Goal: Transaction & Acquisition: Download file/media

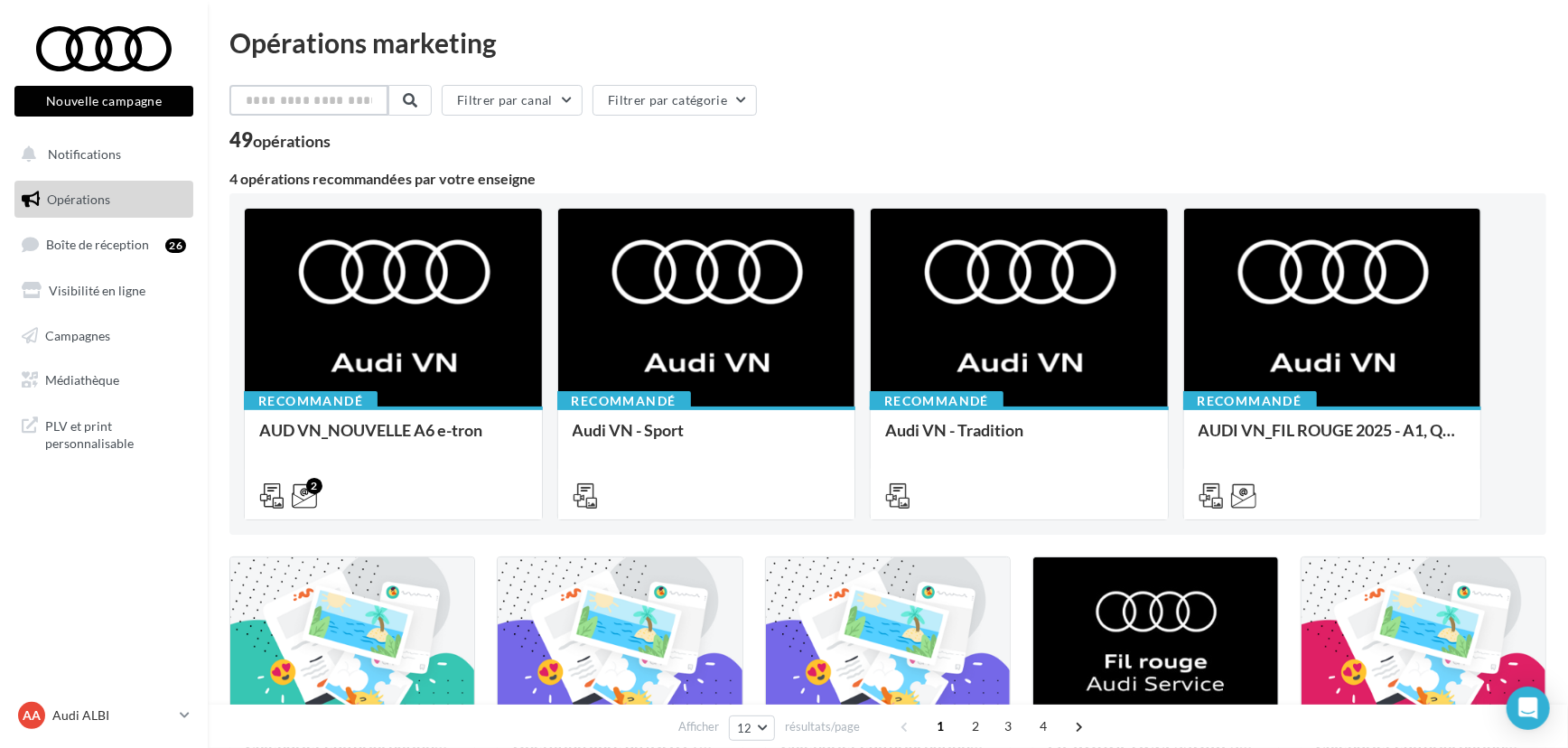
click at [325, 106] on input "text" at bounding box center [309, 100] width 159 height 31
click at [93, 365] on link "Médiathèque" at bounding box center [104, 380] width 186 height 38
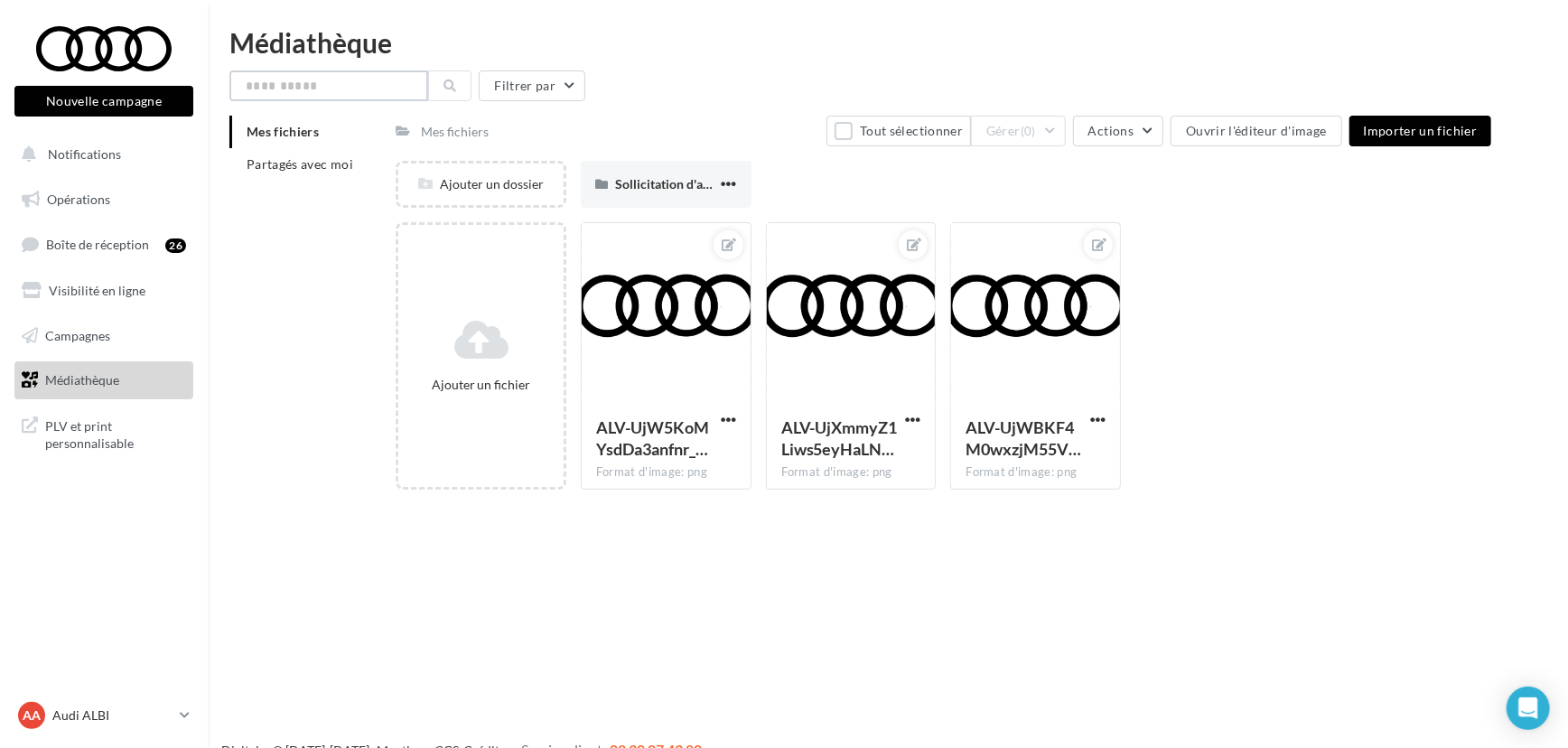
click at [303, 84] on input "text" at bounding box center [329, 85] width 199 height 31
click at [257, 159] on span "Partagés avec moi" at bounding box center [300, 164] width 107 height 15
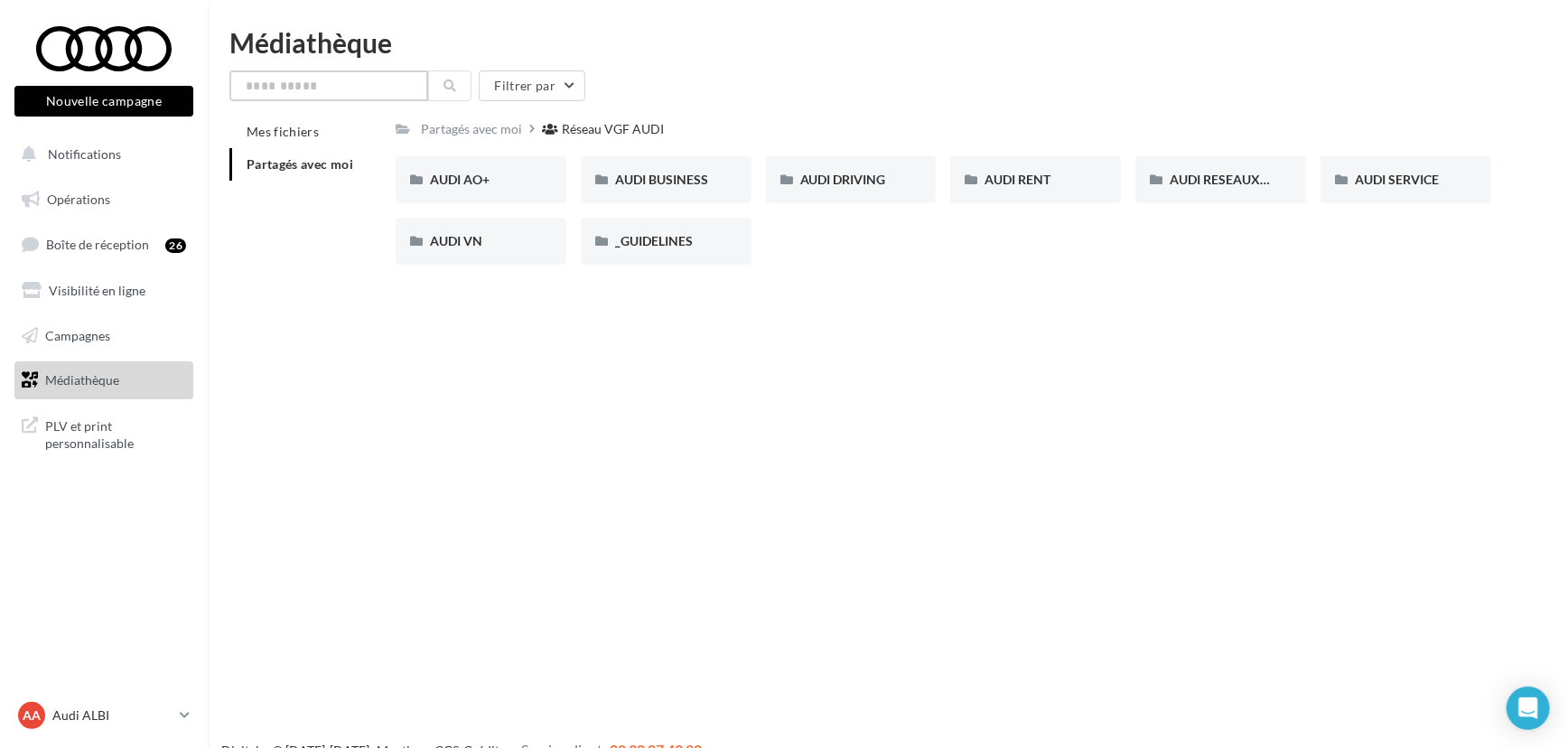
click at [288, 88] on input "text" at bounding box center [329, 85] width 199 height 31
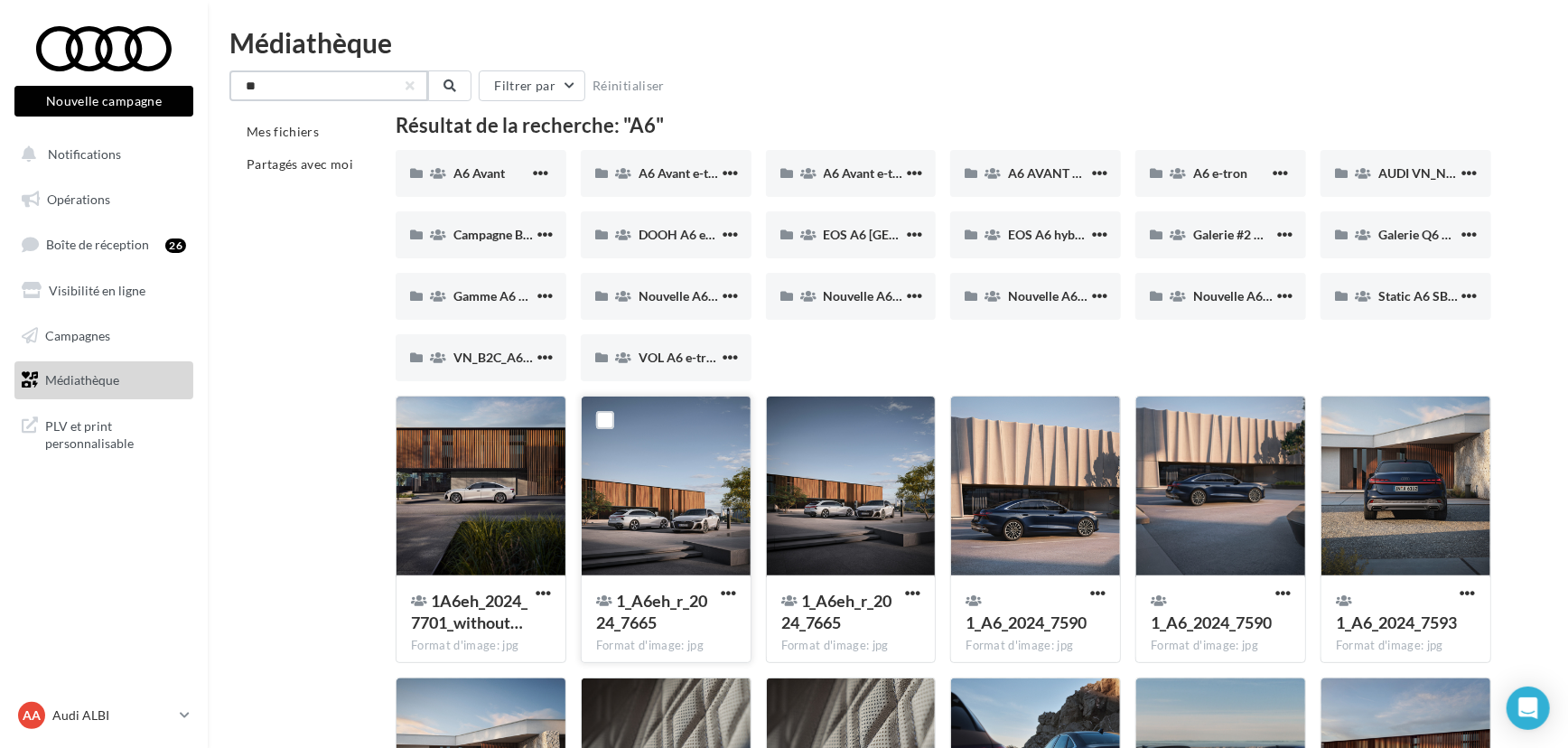
type input "**"
click at [622, 507] on div at bounding box center [666, 486] width 169 height 181
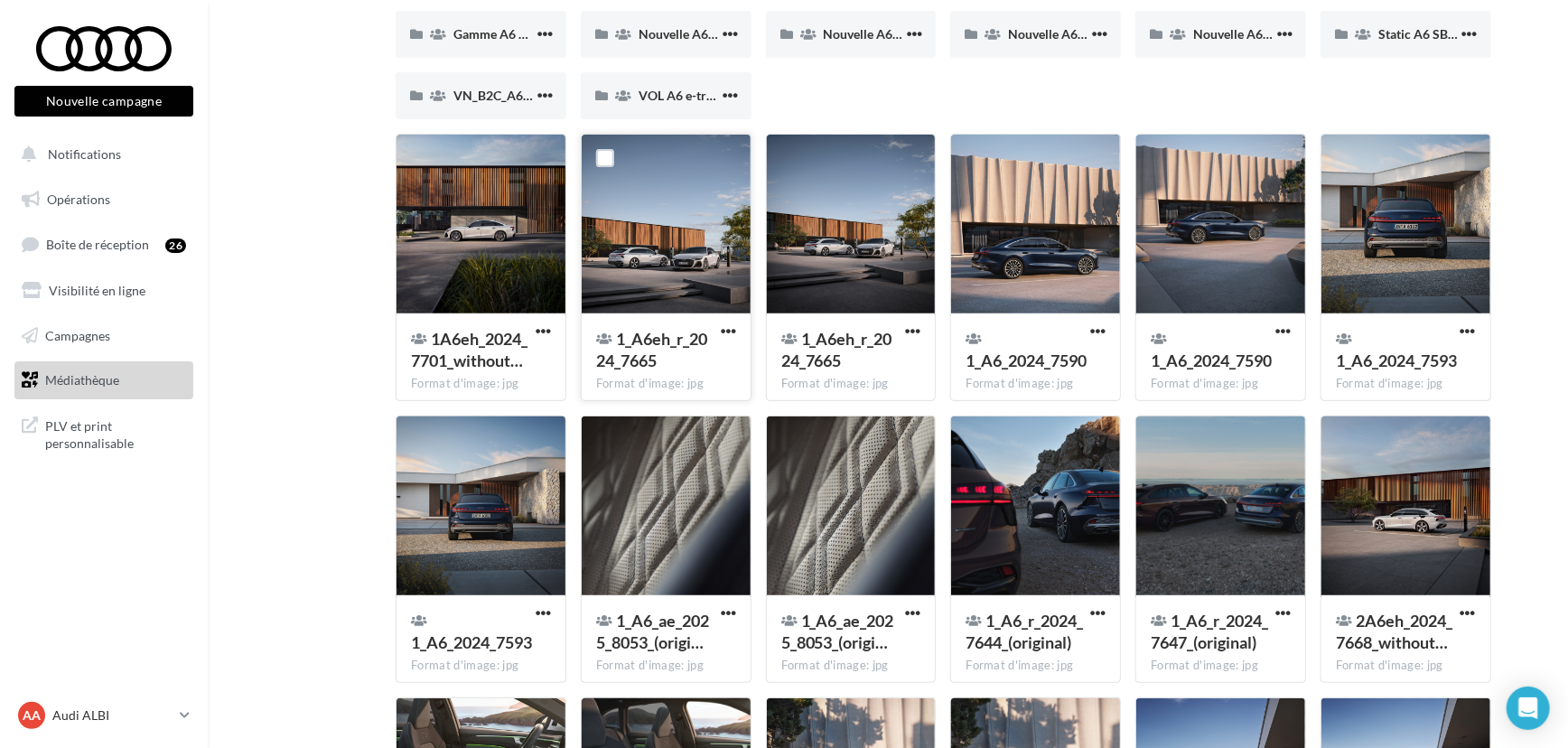
click at [683, 275] on div at bounding box center [666, 225] width 169 height 181
click at [740, 325] on div "1_A6eh_r_2024_7665 Format d'image: jpg" at bounding box center [666, 356] width 169 height 85
click at [735, 332] on span "button" at bounding box center [729, 330] width 15 height 15
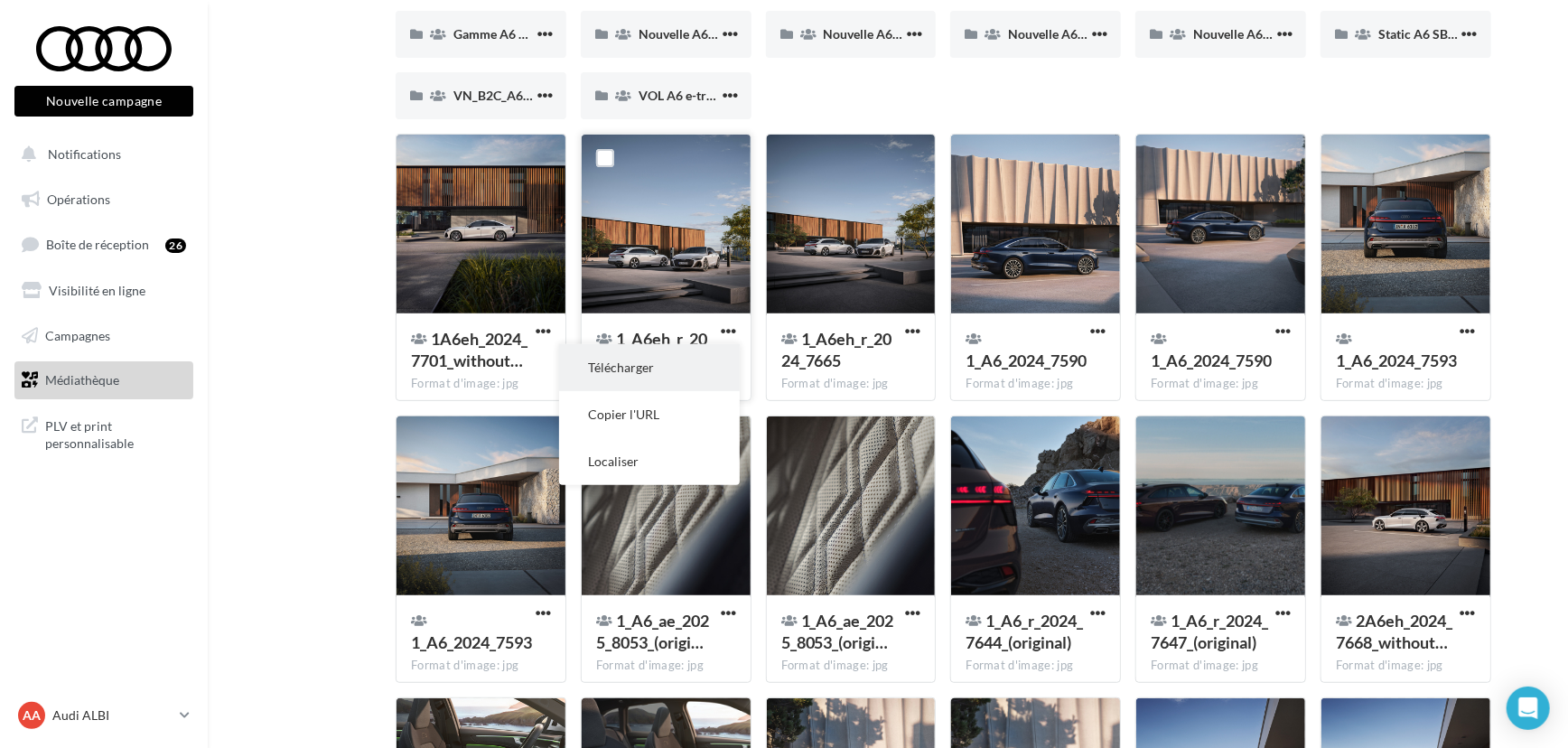
click at [647, 367] on button "Télécharger" at bounding box center [649, 367] width 181 height 47
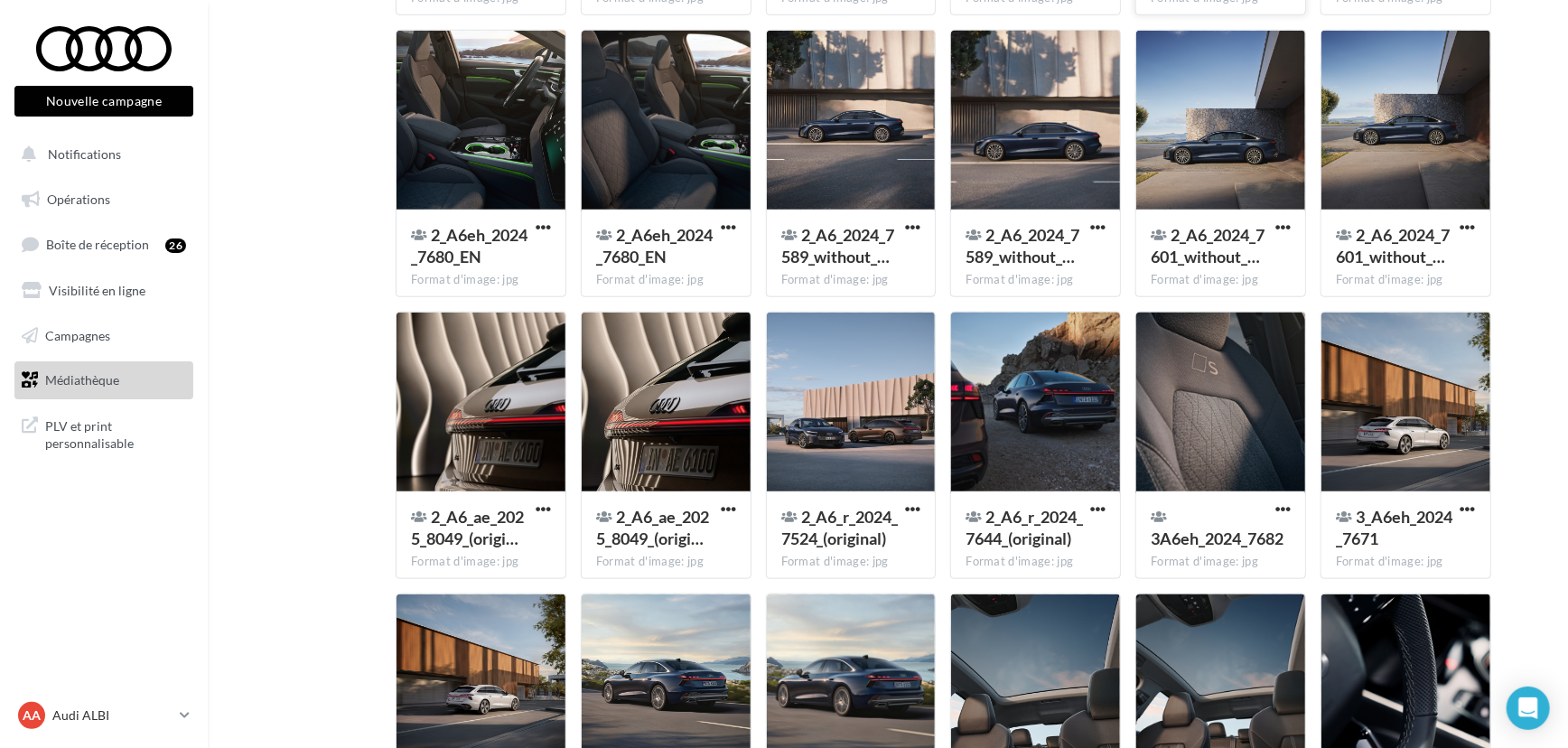
scroll to position [928, 0]
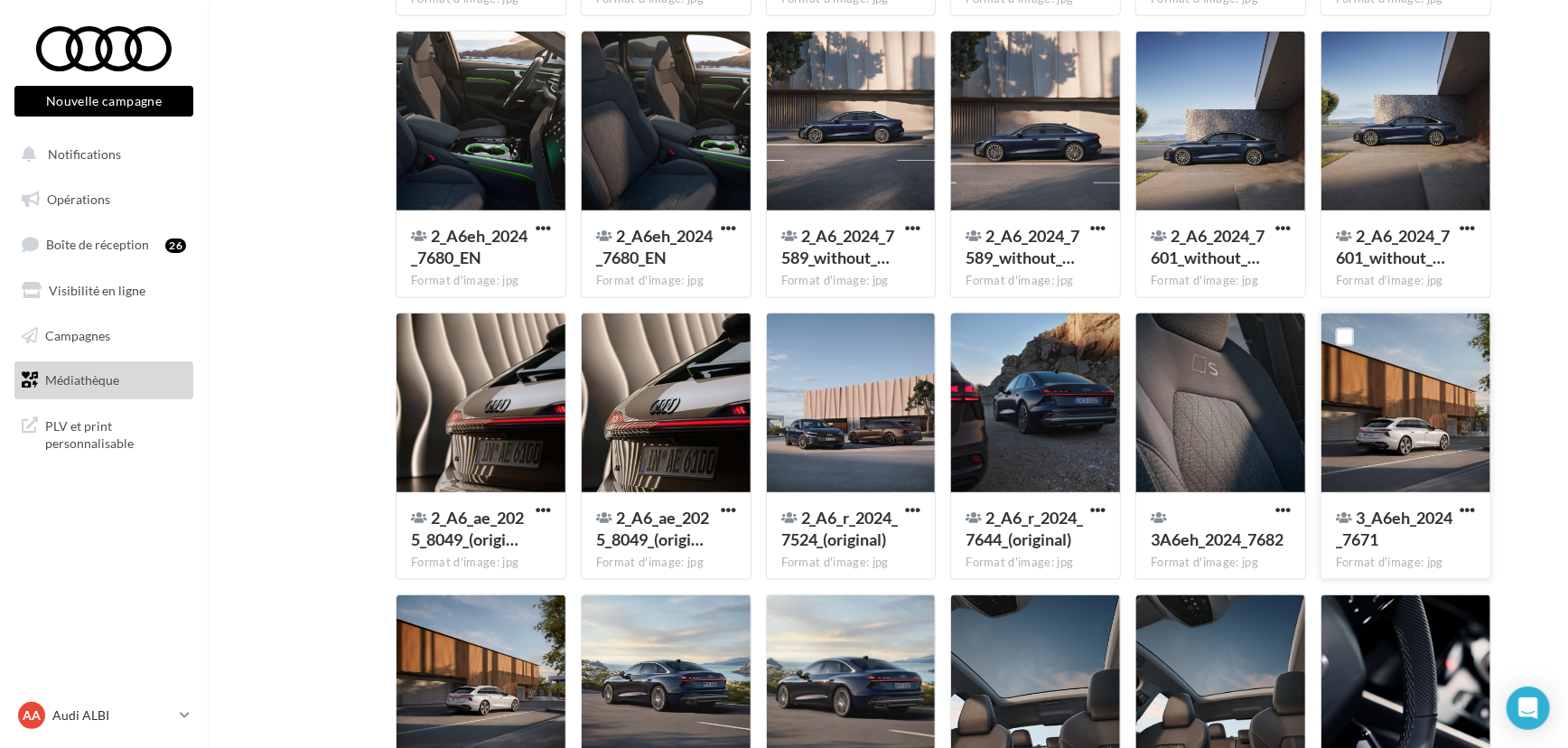
click at [1411, 401] on div at bounding box center [1406, 403] width 169 height 181
click at [1381, 543] on div "3_A6eh_2024_7671" at bounding box center [1395, 528] width 118 height 43
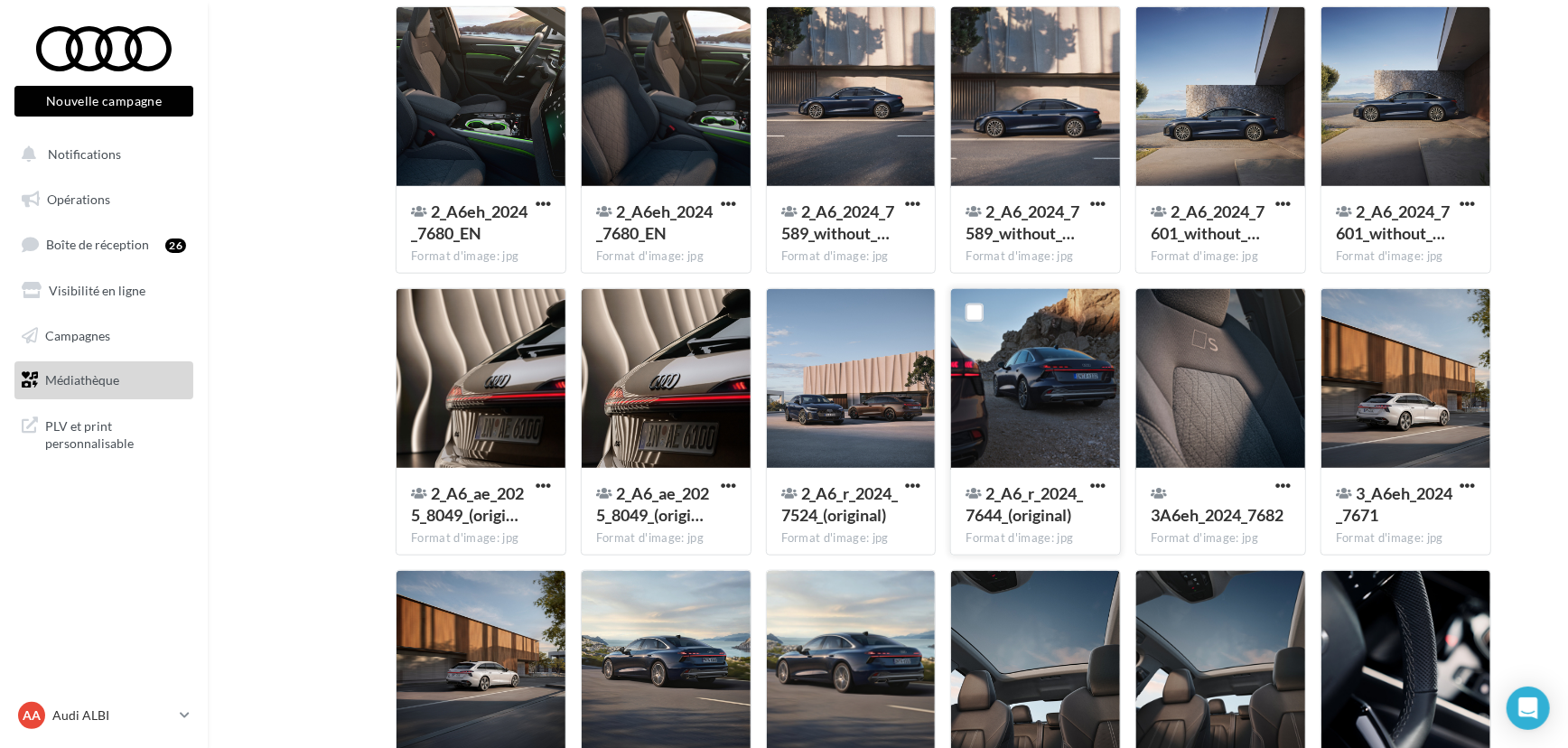
scroll to position [948, 0]
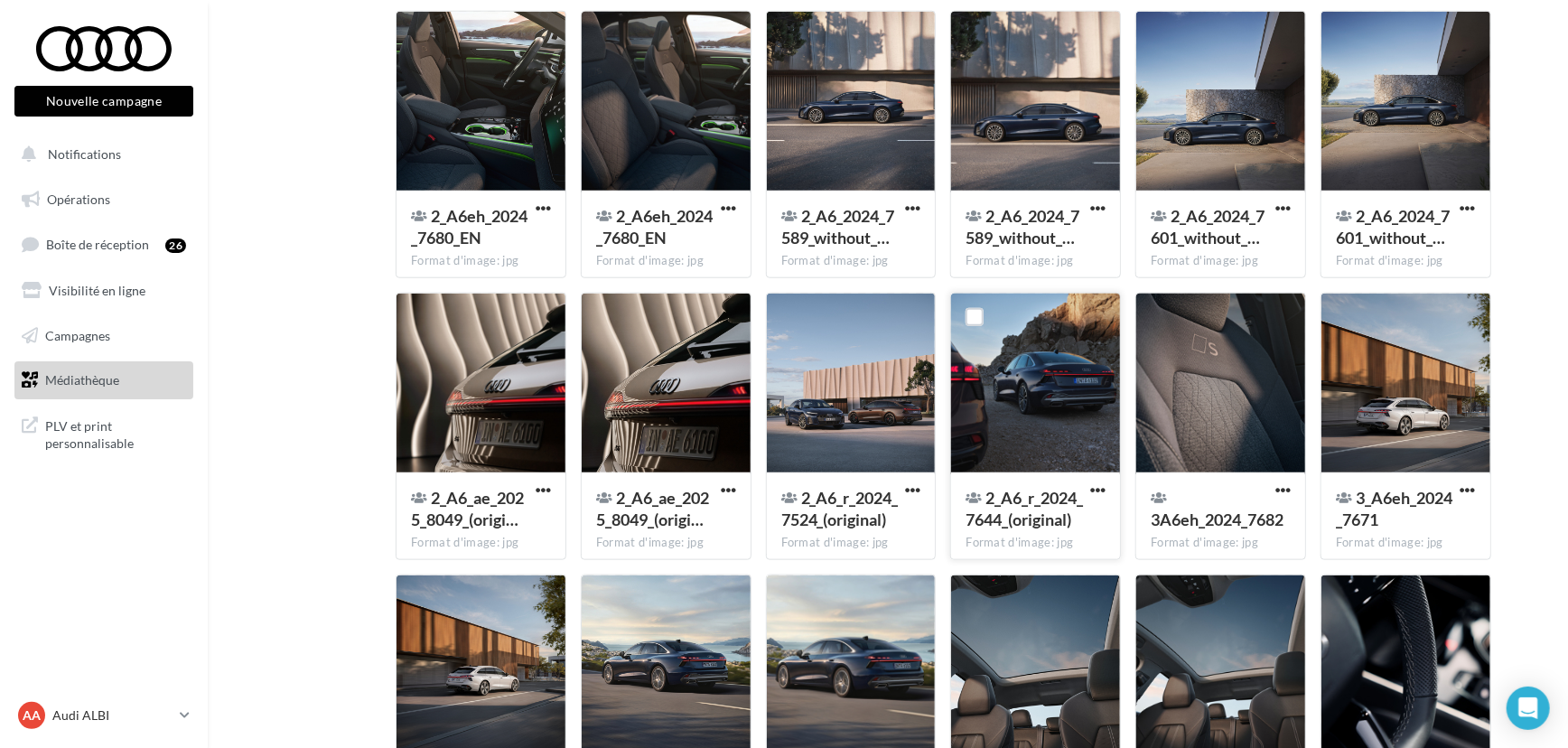
click at [1075, 350] on div at bounding box center [1036, 383] width 169 height 181
click at [1465, 489] on span "button" at bounding box center [1468, 490] width 15 height 15
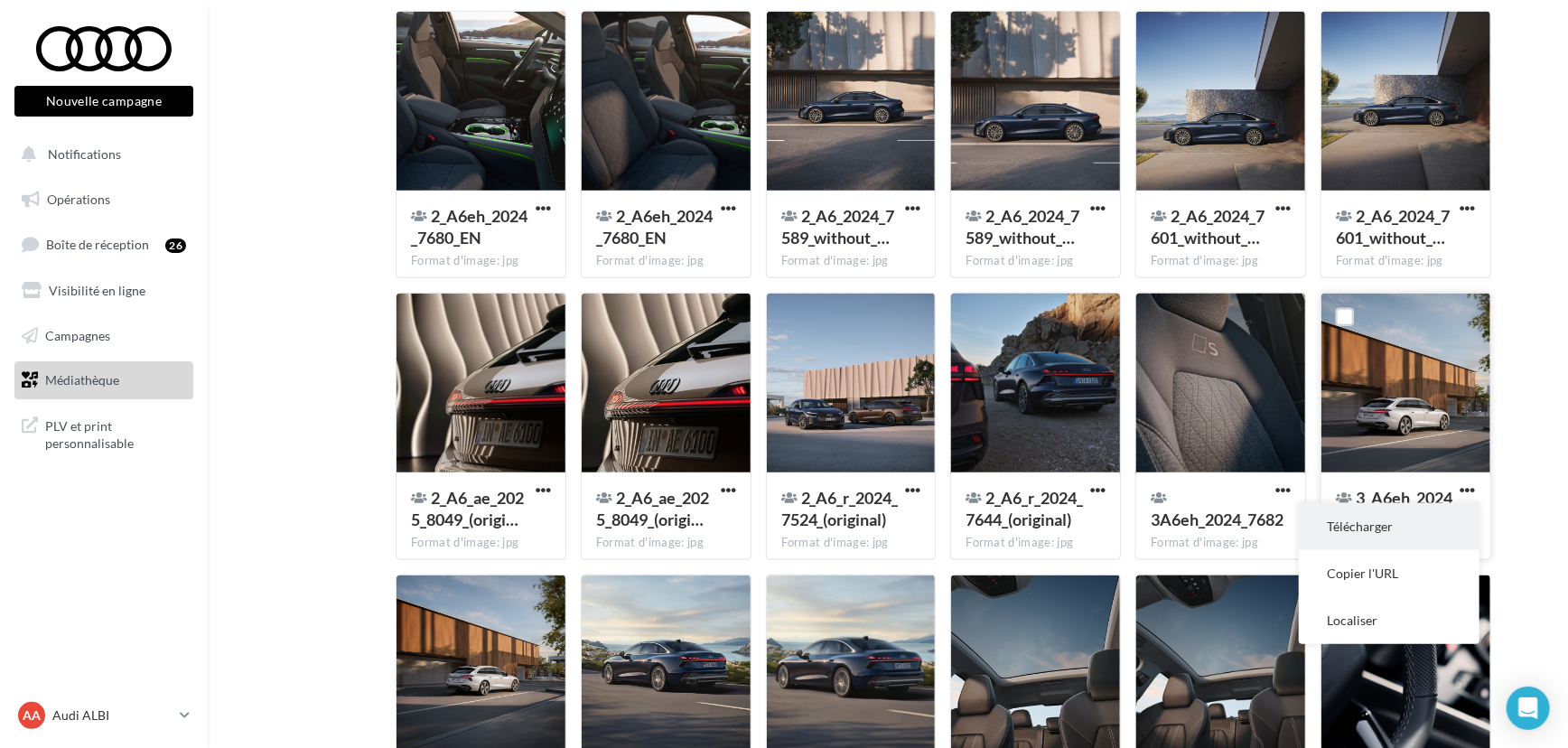
click at [1387, 538] on button "Télécharger" at bounding box center [1389, 526] width 181 height 47
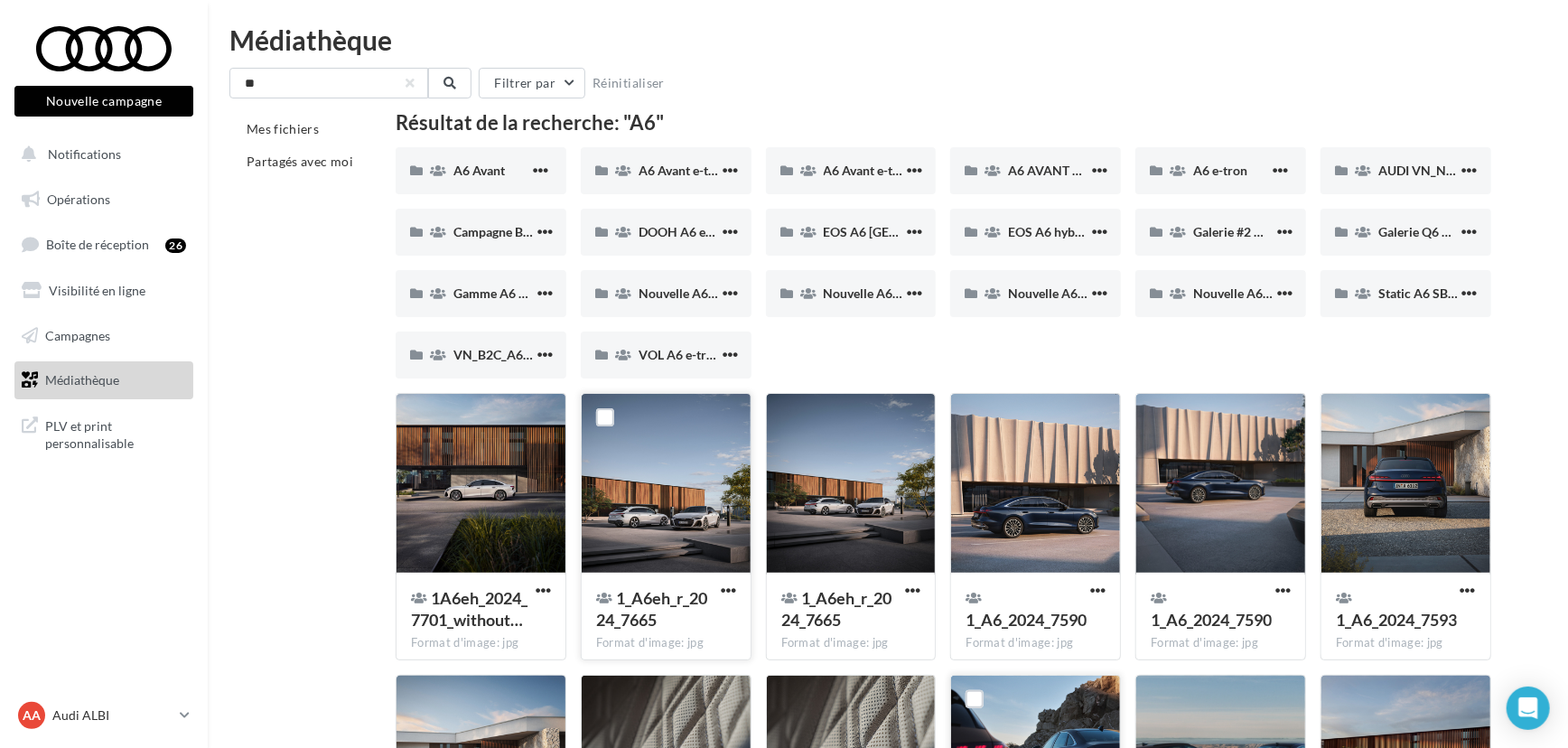
scroll to position [0, 0]
